Goal: Answer question/provide support

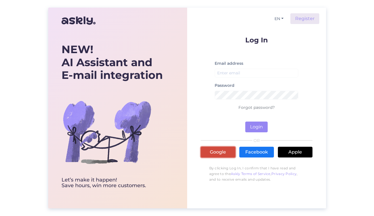
click at [223, 153] on link "Google" at bounding box center [218, 152] width 35 height 11
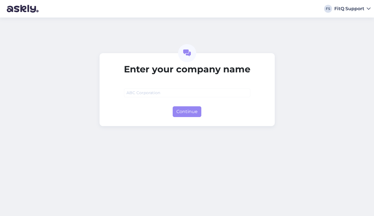
click at [367, 10] on icon at bounding box center [368, 9] width 4 height 5
click at [317, 66] on div "Enter your company name Continue" at bounding box center [187, 117] width 374 height 199
click at [360, 7] on div "FitQ Support" at bounding box center [349, 9] width 30 height 5
click at [356, 21] on div "Log out" at bounding box center [357, 19] width 26 height 10
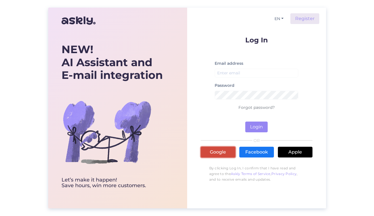
click at [228, 152] on link "Google" at bounding box center [218, 152] width 35 height 11
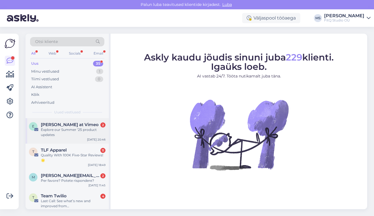
click at [78, 129] on div "Explore our Summer ‘25 product updates" at bounding box center [73, 132] width 65 height 10
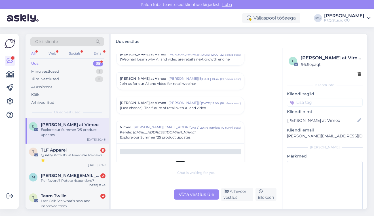
scroll to position [460, 0]
click at [231, 194] on div "Arhiveeri vestlus" at bounding box center [237, 195] width 32 height 14
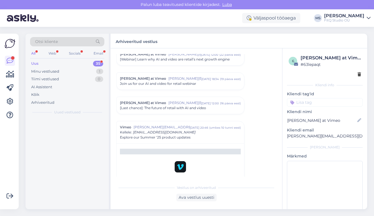
scroll to position [527, 0]
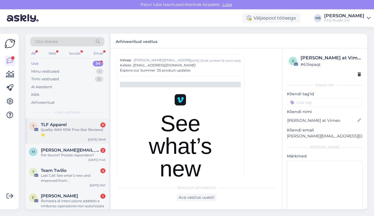
click at [73, 129] on div "Quality With 100K Five-Star Reviews! 🌟" at bounding box center [73, 132] width 65 height 10
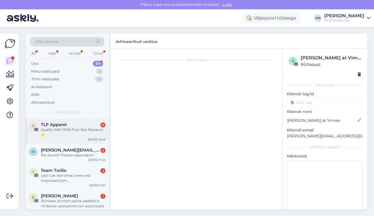
scroll to position [557, 0]
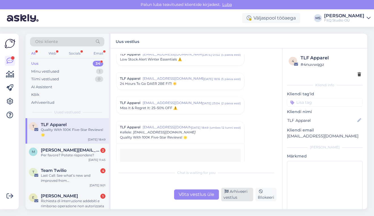
click at [233, 194] on div "Arhiveeri vestlus" at bounding box center [237, 195] width 32 height 14
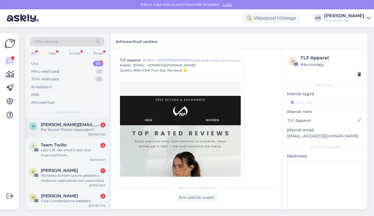
click at [80, 132] on div "Per favore? Potete rispondere?" at bounding box center [73, 129] width 65 height 5
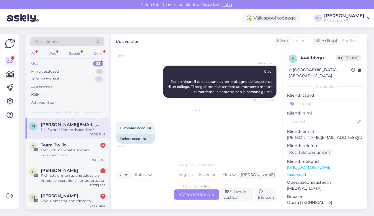
scroll to position [82, 0]
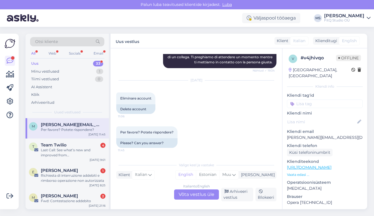
click at [191, 194] on div "Italian to English Võta vestlus üle" at bounding box center [196, 195] width 45 height 10
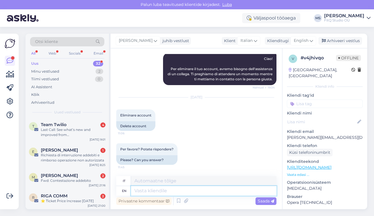
click at [157, 191] on textarea at bounding box center [203, 191] width 145 height 10
click at [126, 191] on div "en" at bounding box center [124, 191] width 5 height 10
click at [150, 192] on textarea at bounding box center [203, 191] width 145 height 10
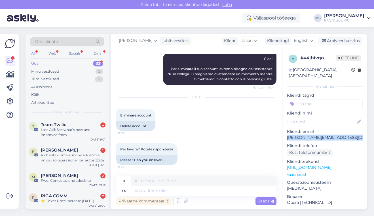
drag, startPoint x: 287, startPoint y: 133, endPoint x: 362, endPoint y: 131, distance: 74.8
click at [362, 135] on p "[PERSON_NAME][EMAIL_ADDRESS][DOMAIN_NAME]" at bounding box center [325, 138] width 76 height 6
copy p "[PERSON_NAME][EMAIL_ADDRESS][DOMAIN_NAME]"
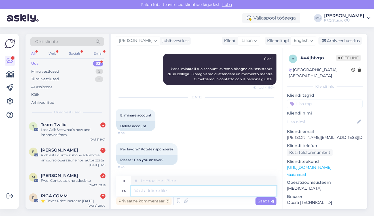
click at [168, 190] on textarea at bounding box center [203, 191] width 145 height 10
type textarea "Tere,"
type textarea "Tere, me ei"
type textarea "Tere, me"
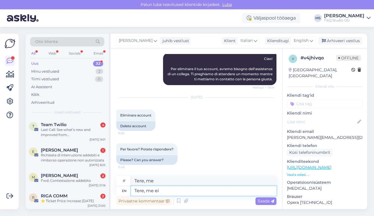
type textarea "Tere, me ei"
click at [123, 192] on div "en" at bounding box center [124, 191] width 5 height 10
click at [310, 42] on icon at bounding box center [310, 41] width 3 height 6
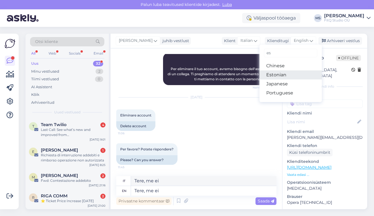
type input "es"
click at [290, 73] on link "Estonian" at bounding box center [290, 75] width 62 height 9
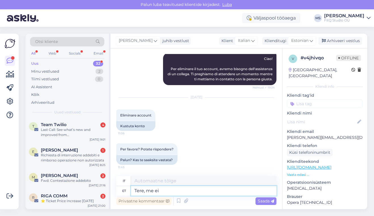
click at [177, 190] on textarea "Tere, me ei" at bounding box center [203, 191] width 145 height 10
type textarea "Ciao, non lo facciamo"
type textarea "Tere, me ei leia t"
type textarea "Ciao, non riusciamo a trovare"
type textarea "Tere, me ei [PERSON_NAME] mai"
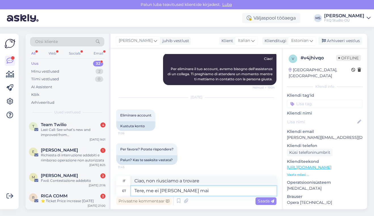
type textarea "Ciao, non riusciamo a trovarti."
type textarea "Tere, me ei [PERSON_NAME] mailiaadressiga ko"
type textarea "Ciao, non riusciamo a trovare il tuo indirizzo email"
type textarea "Tere, me ei [PERSON_NAME] mailiaadressiga kontot"
type textarea "Ciao, non riusciamo a trovare un account con il tuo indirizzo email"
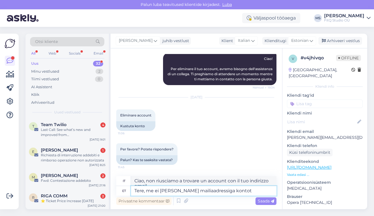
scroll to position [70, 0]
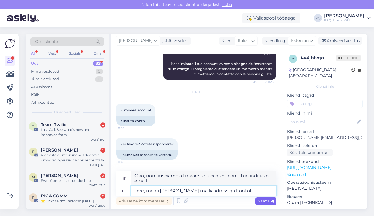
type textarea "Tere, me ei [PERSON_NAME] mailiaadressiga kontot"
click at [264, 200] on span "Saada" at bounding box center [265, 201] width 16 height 5
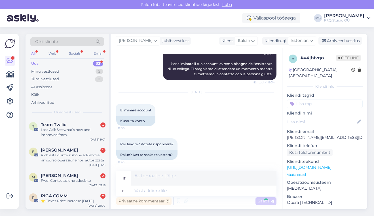
scroll to position [116, 0]
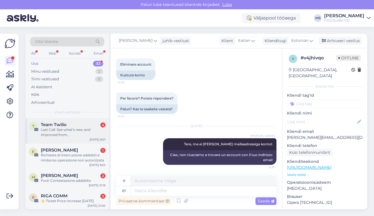
click at [53, 131] on div "Last Call: See what’s new and improved from [GEOGRAPHIC_DATA]!" at bounding box center [73, 132] width 65 height 10
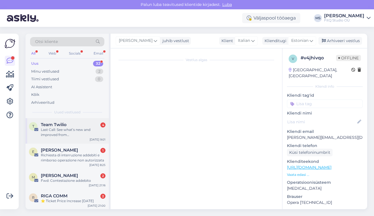
scroll to position [679, 0]
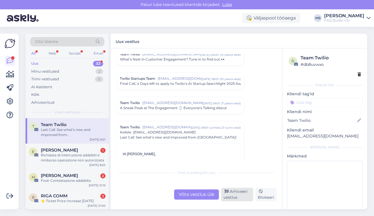
click at [232, 194] on div "Arhiveeri vestlus" at bounding box center [237, 195] width 32 height 14
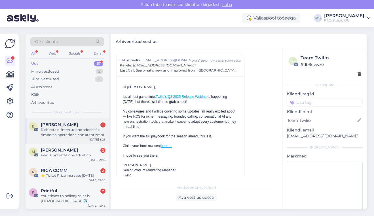
click at [67, 127] on span "[PERSON_NAME]" at bounding box center [59, 124] width 37 height 5
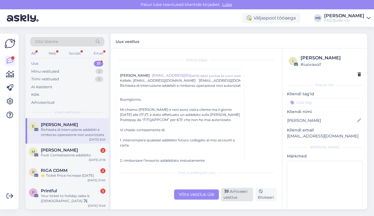
click at [234, 195] on div "Arhiveeri vestlus" at bounding box center [237, 195] width 32 height 14
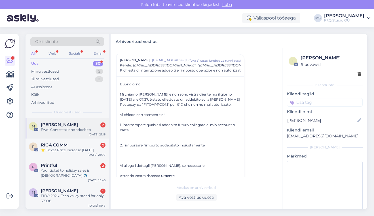
click at [67, 129] on div "Fwd: Contestazione addebito" at bounding box center [73, 129] width 65 height 5
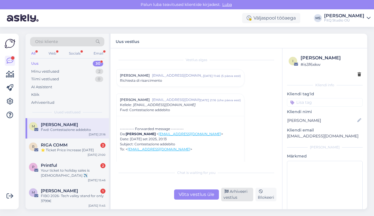
click at [241, 198] on div "Arhiveeri vestlus" at bounding box center [237, 195] width 32 height 14
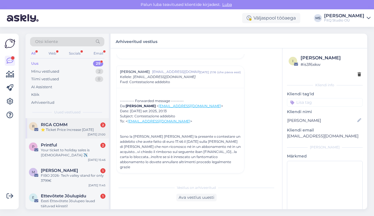
click at [71, 129] on div "⭐ Ticket Price Increase [DATE]" at bounding box center [73, 129] width 65 height 5
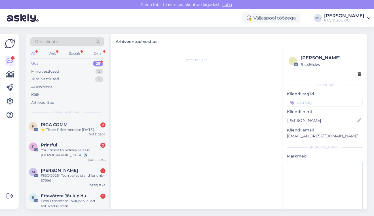
scroll to position [192, 0]
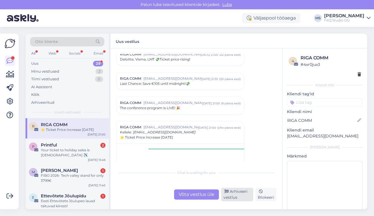
click at [233, 191] on div "Arhiveeri vestlus" at bounding box center [237, 195] width 32 height 14
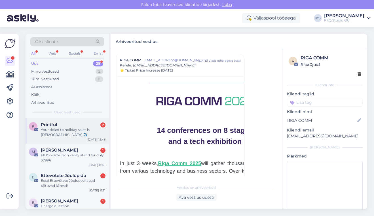
click at [81, 129] on div "Your ticket to holiday sales is [DEMOGRAPHIC_DATA] ✈️" at bounding box center [73, 132] width 65 height 10
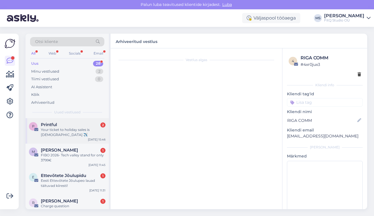
scroll to position [508, 0]
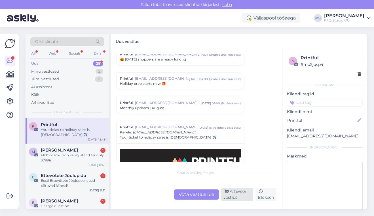
click at [237, 199] on div "Arhiveeri vestlus" at bounding box center [237, 195] width 32 height 14
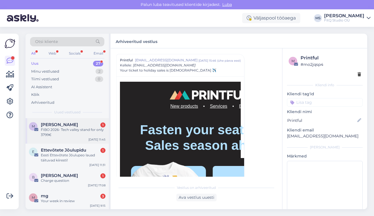
click at [69, 129] on div "FIBO 2026- Tech valley stand for only 3799€" at bounding box center [73, 132] width 65 height 10
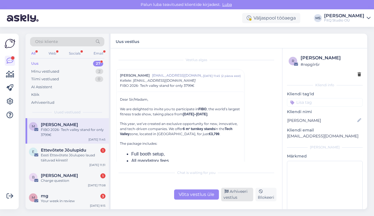
click at [230, 196] on div "Arhiveeri vestlus" at bounding box center [237, 195] width 32 height 14
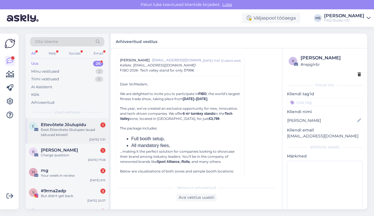
click at [70, 132] on div "Eesti Ettevõtete Jõulupeo lauad täituvad kiiresti!" at bounding box center [73, 132] width 65 height 10
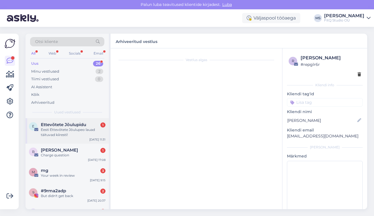
scroll to position [0, 0]
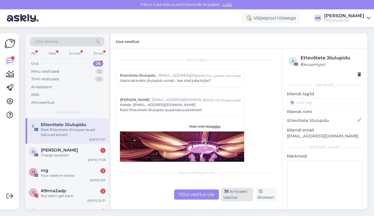
click at [238, 201] on div "Arhiveeri vestlus" at bounding box center [237, 195] width 32 height 14
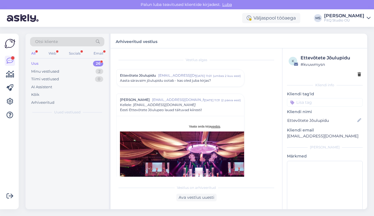
scroll to position [40, 0]
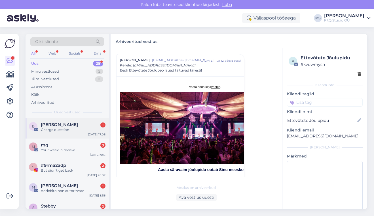
click at [69, 132] on div "Charge question" at bounding box center [73, 129] width 65 height 5
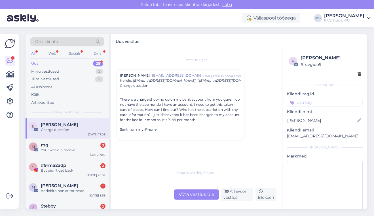
click at [192, 194] on div "Võta vestlus üle" at bounding box center [196, 195] width 45 height 10
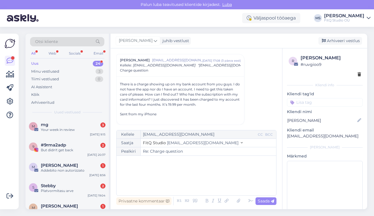
click at [148, 168] on div "﻿" at bounding box center [196, 176] width 154 height 34
click at [165, 166] on div "﻿" at bounding box center [196, 176] width 154 height 34
click at [240, 200] on icon at bounding box center [238, 201] width 7 height 8
click at [172, 175] on div "﻿" at bounding box center [196, 176] width 154 height 34
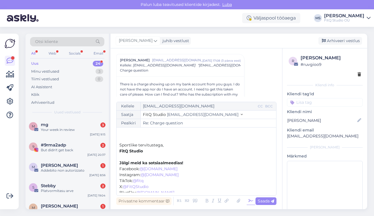
click at [251, 203] on icon at bounding box center [250, 201] width 8 height 8
click at [240, 201] on icon at bounding box center [238, 201] width 7 height 8
click at [129, 134] on p "﻿" at bounding box center [196, 134] width 154 height 6
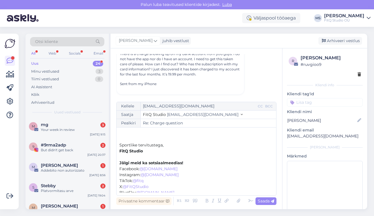
scroll to position [47, 0]
click at [263, 202] on span "Saada" at bounding box center [265, 201] width 16 height 5
type input "Re: Charge question"
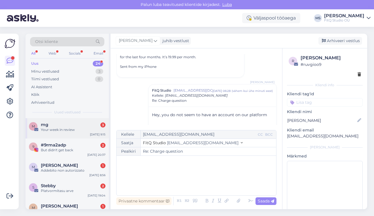
click at [57, 129] on div "Your week in review" at bounding box center [73, 129] width 65 height 5
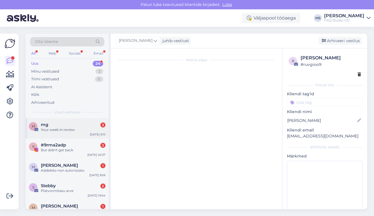
scroll to position [849, 0]
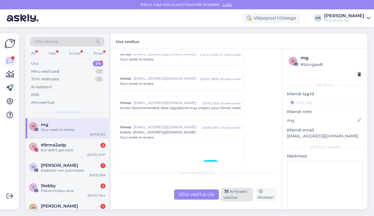
click at [236, 196] on div "Arhiveeri vestlus" at bounding box center [237, 195] width 32 height 14
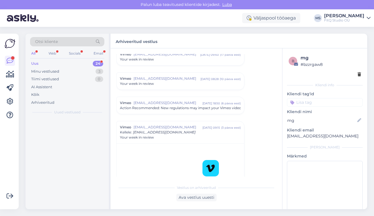
scroll to position [917, 0]
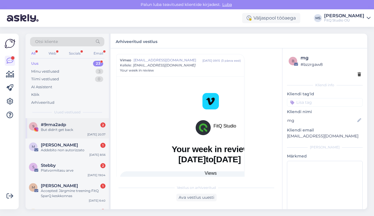
click at [67, 129] on div "But didn't get back" at bounding box center [73, 129] width 65 height 5
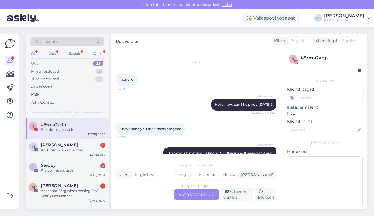
scroll to position [135, 0]
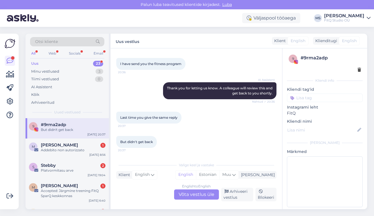
click at [197, 197] on div "English to English Võta vestlus üle" at bounding box center [196, 195] width 45 height 10
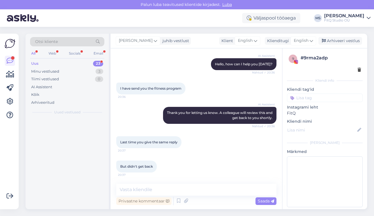
scroll to position [111, 0]
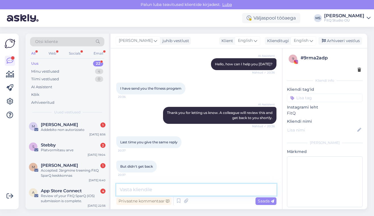
click at [152, 191] on textarea at bounding box center [196, 190] width 160 height 12
type textarea "Hey, sorry. Your request got lost somehow."
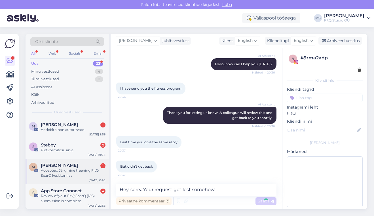
click at [58, 167] on span "[PERSON_NAME]" at bounding box center [59, 165] width 37 height 5
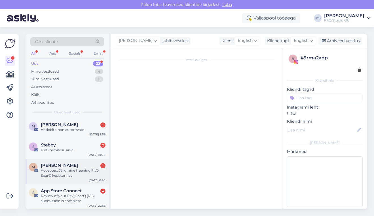
scroll to position [35, 0]
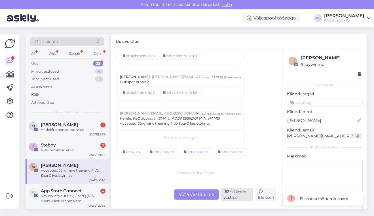
click at [233, 195] on div "Arhiveeri vestlus" at bounding box center [237, 195] width 32 height 14
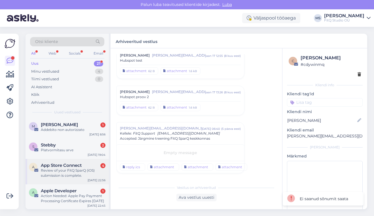
click at [53, 173] on div "Review of your FitQ SparQ (iOS) submission is complete." at bounding box center [73, 173] width 65 height 10
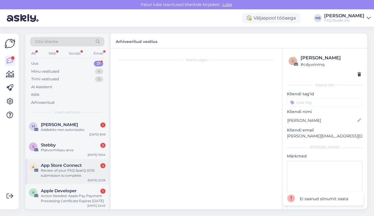
scroll to position [437, 0]
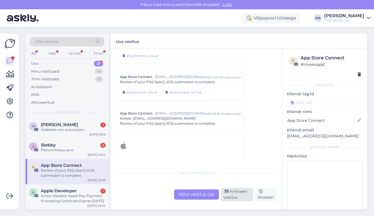
click at [241, 195] on div "Arhiveeri vestlus" at bounding box center [237, 195] width 32 height 14
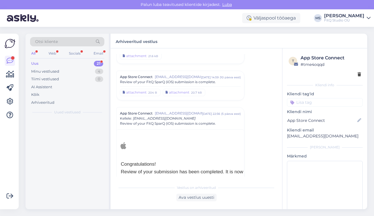
scroll to position [490, 0]
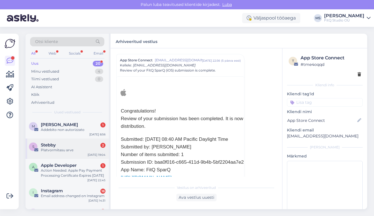
click at [67, 148] on div "Platvormitasu arve" at bounding box center [73, 150] width 65 height 5
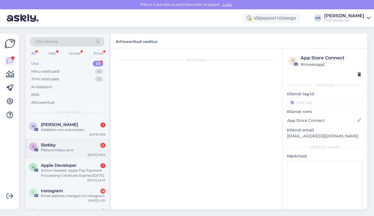
scroll to position [388, 0]
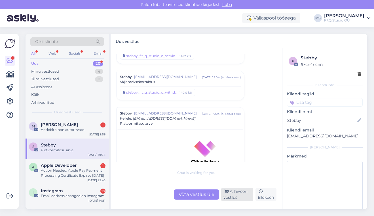
click at [235, 198] on div "Arhiveeri vestlus" at bounding box center [237, 195] width 32 height 14
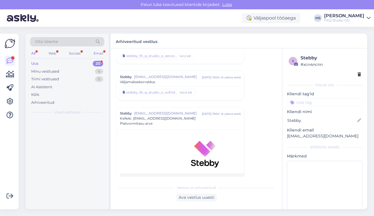
scroll to position [442, 0]
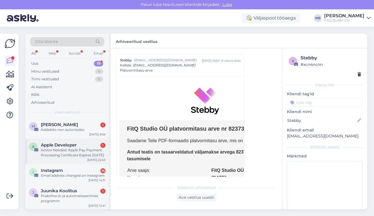
click at [82, 154] on div "Action Needed: Apple Pay Payment Processing Certificate Expires [DATE]" at bounding box center [73, 153] width 65 height 10
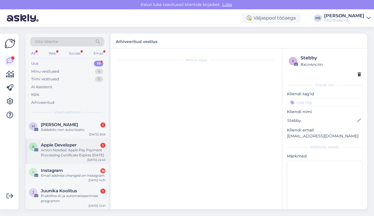
scroll to position [150, 0]
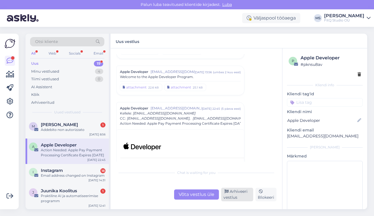
click at [230, 193] on div "Arhiveeri vestlus" at bounding box center [237, 195] width 32 height 14
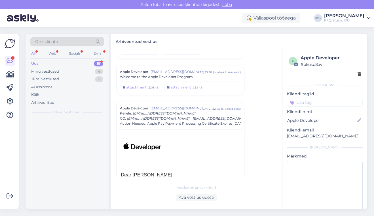
scroll to position [198, 0]
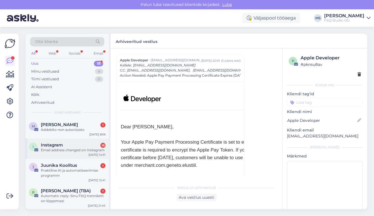
click at [65, 150] on div "Email address changed on Instagram" at bounding box center [73, 150] width 65 height 5
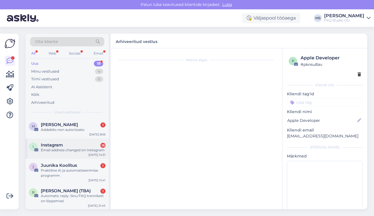
scroll to position [362, 0]
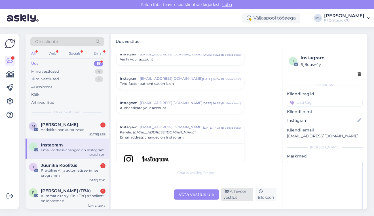
click at [239, 197] on div "Arhiveeri vestlus" at bounding box center [237, 195] width 32 height 14
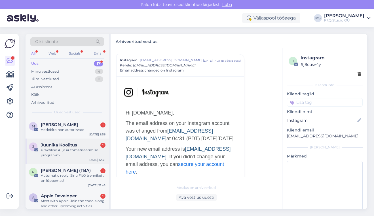
click at [63, 154] on div "Praktiline AI ja automatiseerimise programm" at bounding box center [73, 153] width 65 height 10
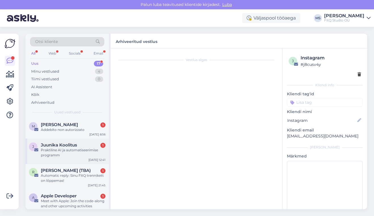
scroll to position [0, 0]
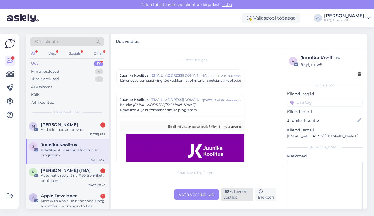
click at [238, 196] on div "Arhiveeri vestlus" at bounding box center [237, 195] width 32 height 14
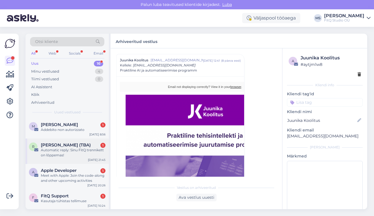
click at [72, 155] on div "Automatic reply: Sinu FitQ trennikett on lõppemas!" at bounding box center [73, 153] width 65 height 10
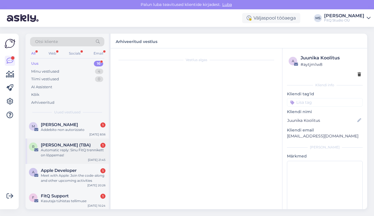
scroll to position [0, 0]
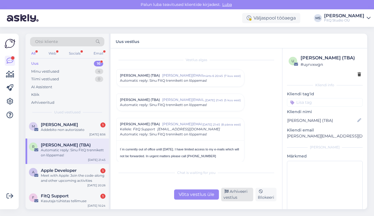
click at [233, 198] on div "Arhiveeri vestlus" at bounding box center [237, 195] width 32 height 14
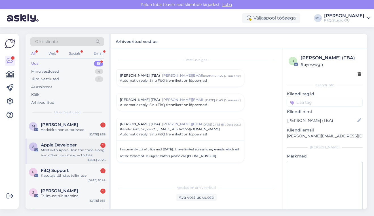
click at [79, 150] on div "Meet with Apple: Join the code-along and other upcoming activities" at bounding box center [73, 153] width 65 height 10
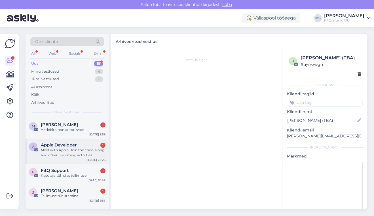
scroll to position [108, 0]
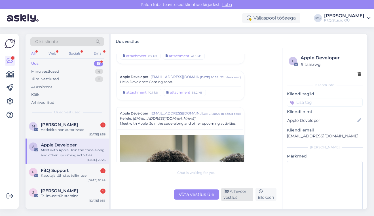
click at [239, 198] on div "Arhiveeri vestlus" at bounding box center [237, 195] width 32 height 14
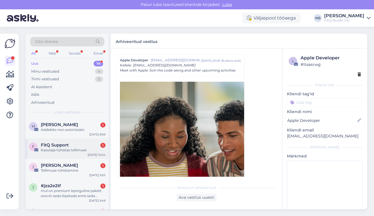
click at [74, 147] on div "FitQ Support 1" at bounding box center [73, 145] width 65 height 5
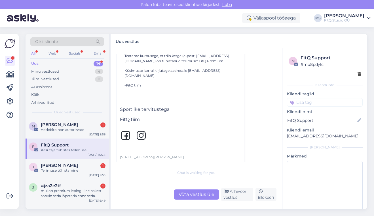
scroll to position [2528, 0]
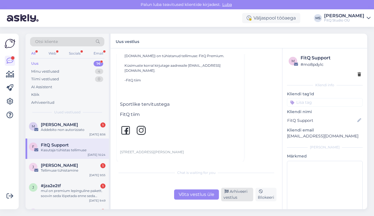
click at [233, 195] on div "Arhiveeri vestlus" at bounding box center [237, 195] width 32 height 14
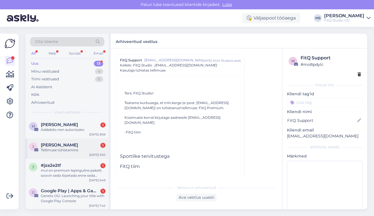
click at [59, 145] on span "[PERSON_NAME]" at bounding box center [59, 145] width 37 height 5
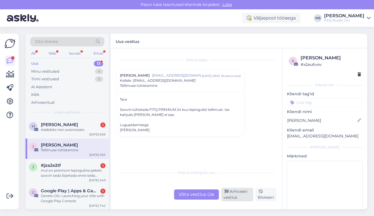
click at [244, 191] on div "Arhiveeri vestlus" at bounding box center [237, 195] width 32 height 14
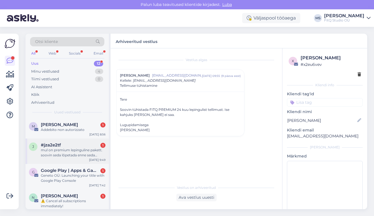
click at [91, 155] on div "mul on premium lepinguline pakett. soovin seda lõpetada enne seda lõpptähtaega" at bounding box center [73, 153] width 65 height 10
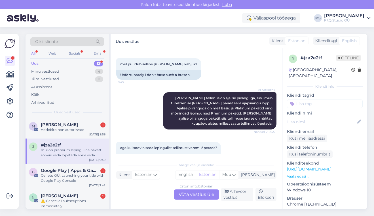
scroll to position [260, 0]
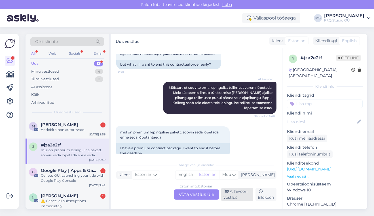
click at [234, 196] on div "Arhiveeri vestlus" at bounding box center [237, 195] width 32 height 14
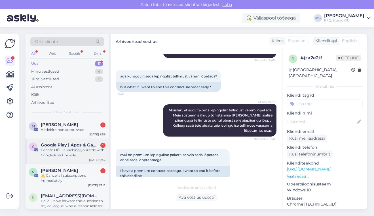
click at [77, 157] on div "Geneto OÜ: Launching your title with Google Play Console" at bounding box center [73, 153] width 65 height 10
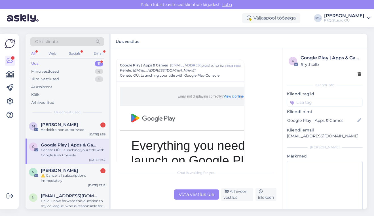
scroll to position [22, 0]
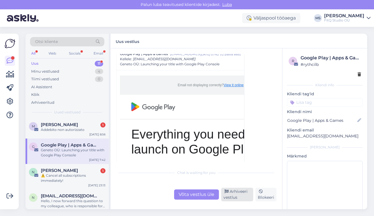
click at [235, 193] on div "Arhiveeri vestlus" at bounding box center [237, 195] width 32 height 14
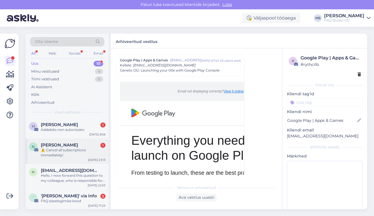
click at [77, 150] on div "⚠️ Cancel all subscriptions immediately!​" at bounding box center [73, 153] width 65 height 10
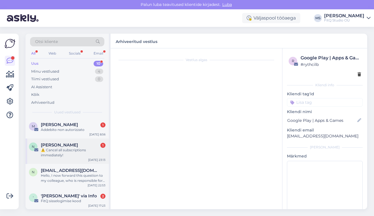
scroll to position [0, 0]
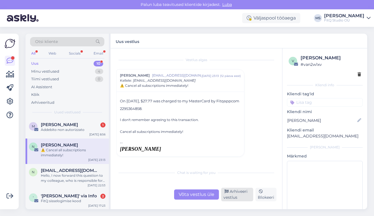
click at [235, 199] on div "Arhiveeri vestlus" at bounding box center [237, 195] width 32 height 14
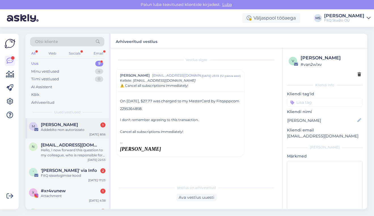
click at [63, 127] on span "[PERSON_NAME]" at bounding box center [59, 124] width 37 height 5
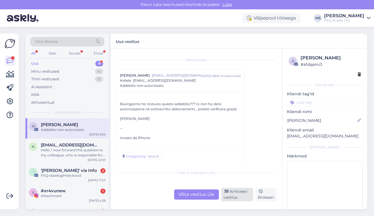
click at [237, 194] on div "Arhiveeri vestlus" at bounding box center [237, 195] width 32 height 14
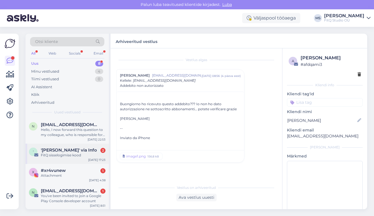
click at [76, 154] on div "FitQ sisselogimise kood" at bounding box center [73, 155] width 65 height 5
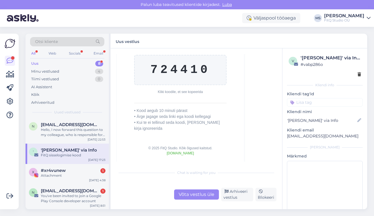
scroll to position [415, 0]
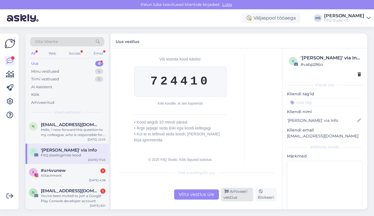
click at [241, 193] on div "Arhiveeri vestlus" at bounding box center [237, 195] width 32 height 14
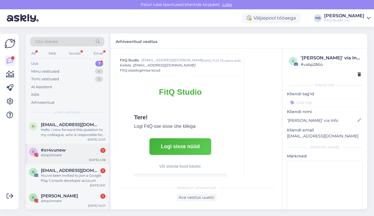
click at [81, 151] on div "#xr4vunew 1" at bounding box center [73, 150] width 65 height 5
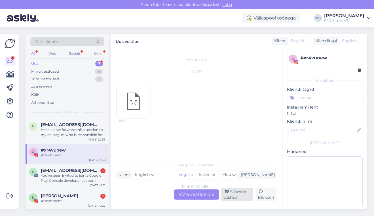
click at [231, 197] on div "Arhiveeri vestlus" at bounding box center [237, 195] width 32 height 14
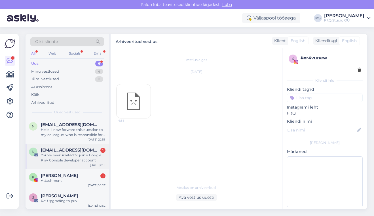
click at [74, 153] on div "You've been invited to join a Google Play Console developer account" at bounding box center [73, 158] width 65 height 10
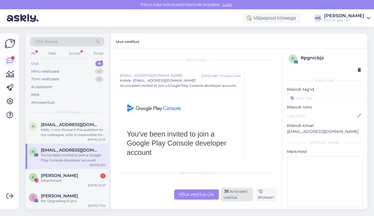
click at [238, 199] on div "Arhiveeri vestlus" at bounding box center [237, 195] width 32 height 14
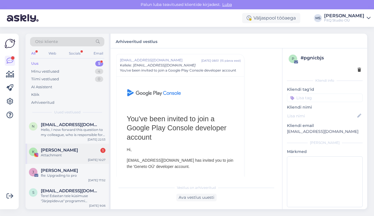
click at [66, 153] on div "Attachment" at bounding box center [73, 155] width 65 height 5
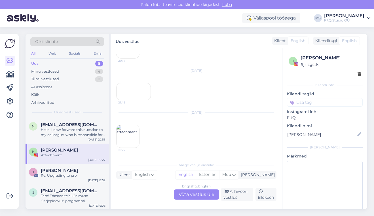
scroll to position [138, 0]
click at [229, 193] on div "Arhiveeri vestlus" at bounding box center [237, 195] width 32 height 14
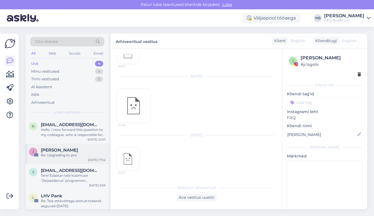
click at [85, 154] on div "Re: Upgrading to pro" at bounding box center [73, 155] width 65 height 5
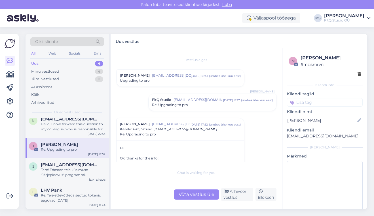
scroll to position [0, 0]
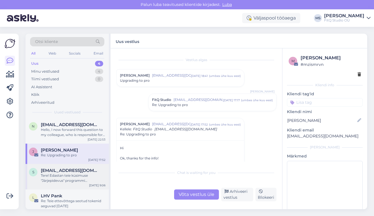
click at [71, 171] on span "[EMAIL_ADDRESS][DOMAIN_NAME]" at bounding box center [70, 170] width 59 height 5
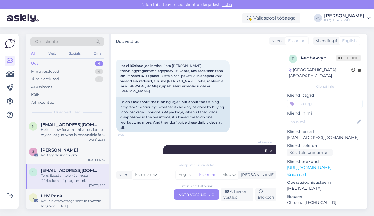
scroll to position [832, 0]
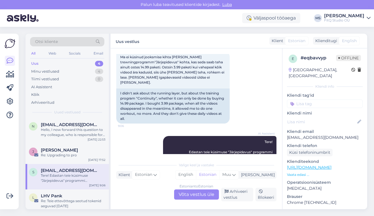
click at [350, 18] on div "FitQ Studio OÜ" at bounding box center [344, 20] width 40 height 5
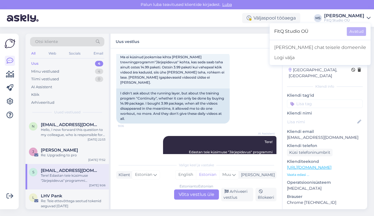
click at [240, 42] on div "Uus vestlus Klient Estonian Klienditugi English" at bounding box center [238, 41] width 256 height 15
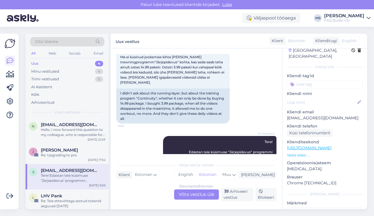
scroll to position [0, 0]
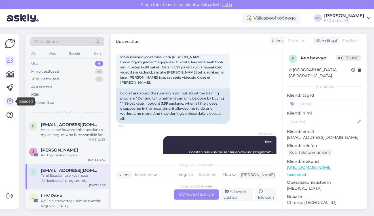
click at [12, 101] on icon at bounding box center [10, 101] width 7 height 7
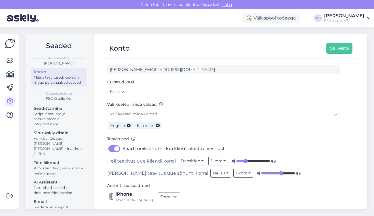
scroll to position [31, 0]
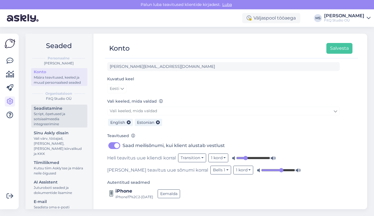
click at [56, 112] on div "Script, õpetused ja sotsiaalmeedia integreerimine" at bounding box center [59, 119] width 51 height 15
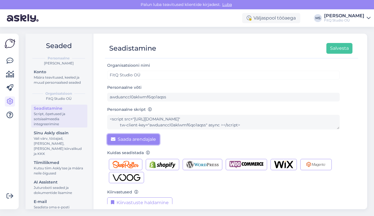
click at [143, 142] on button "Saada arendajale" at bounding box center [133, 139] width 52 height 11
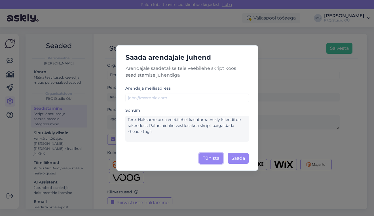
click at [210, 157] on button "Tühista" at bounding box center [211, 158] width 24 height 11
